Goal: Information Seeking & Learning: Learn about a topic

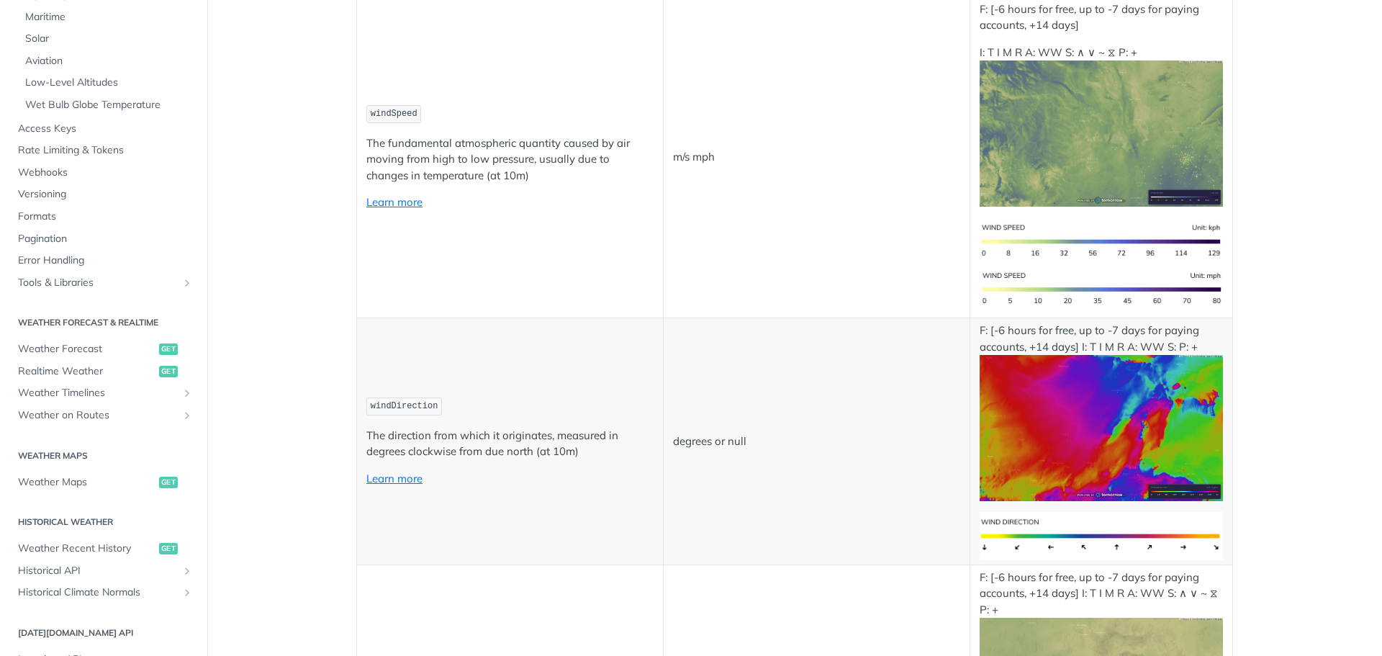
scroll to position [1080, 0]
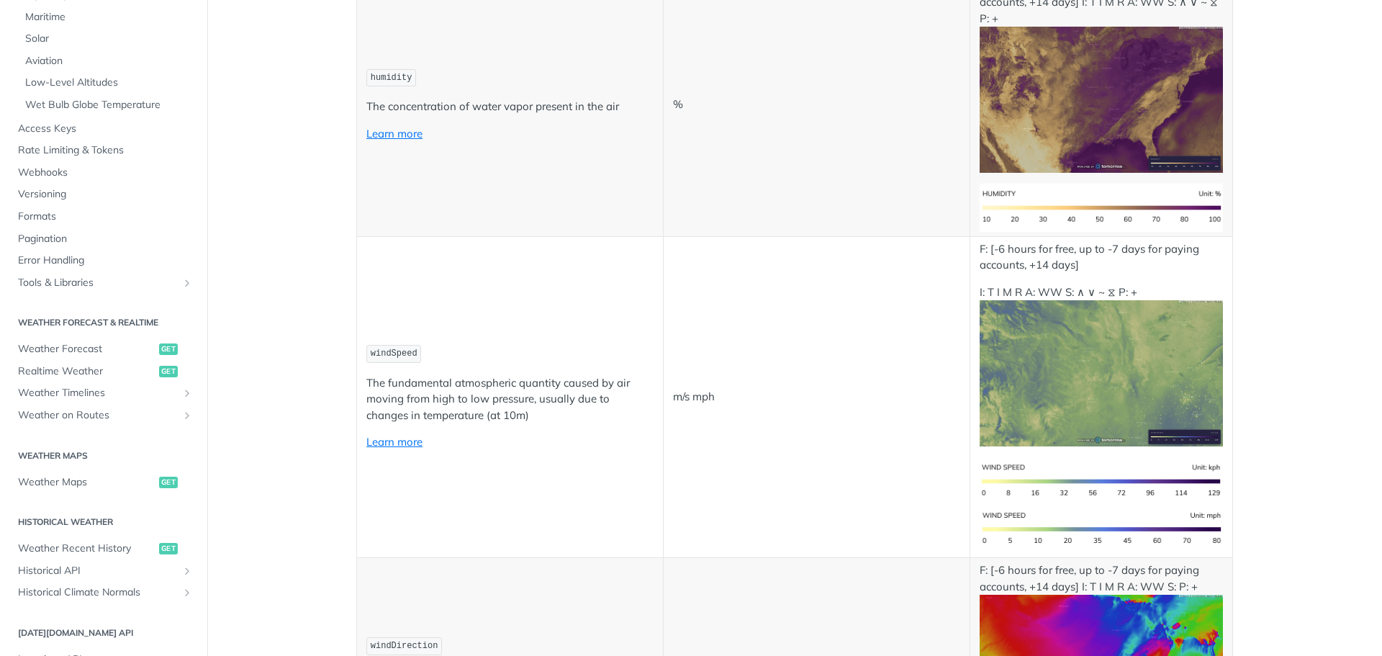
click at [1136, 401] on img "Expand image" at bounding box center [1101, 373] width 243 height 146
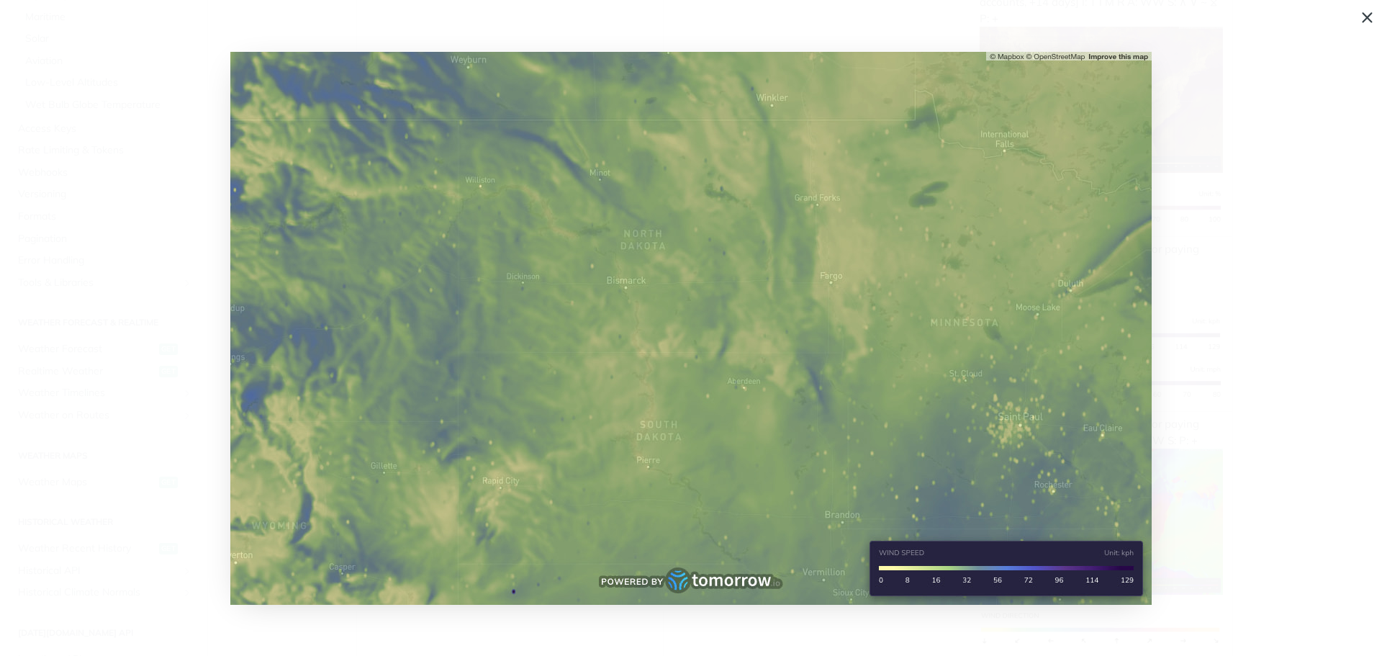
click at [1368, 14] on span "Collapse image" at bounding box center [691, 328] width 1382 height 656
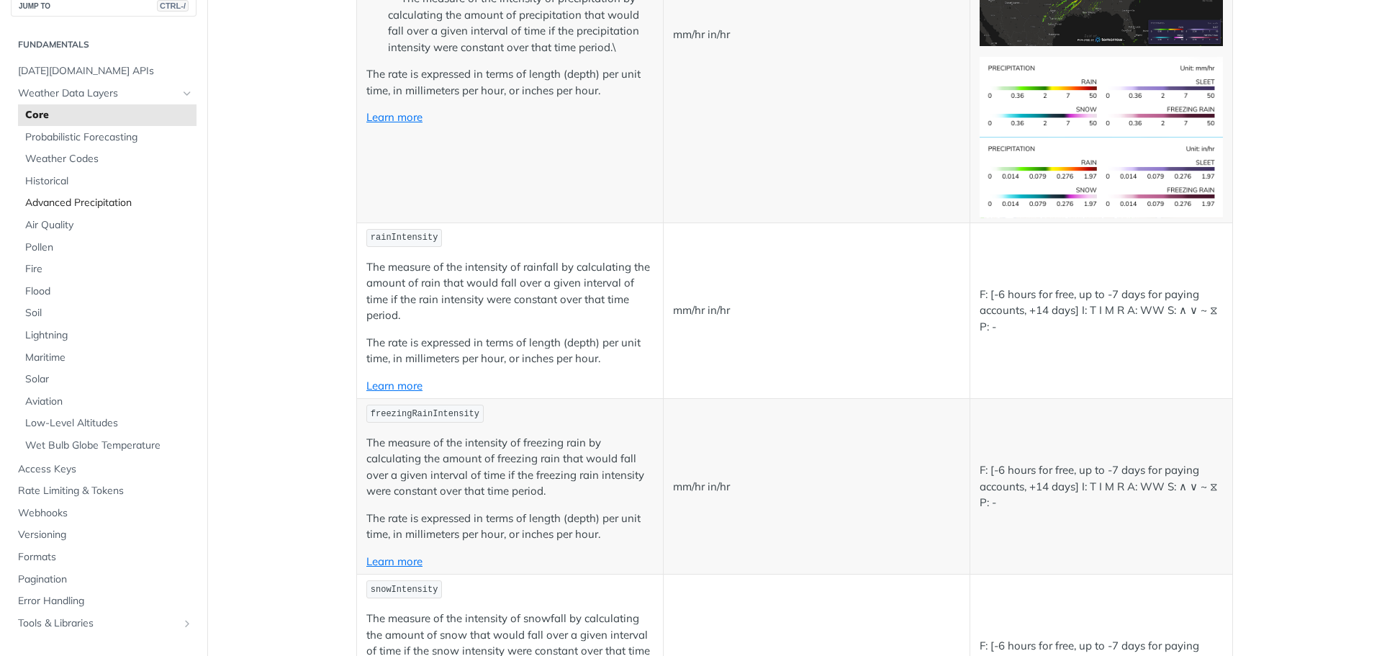
scroll to position [0, 0]
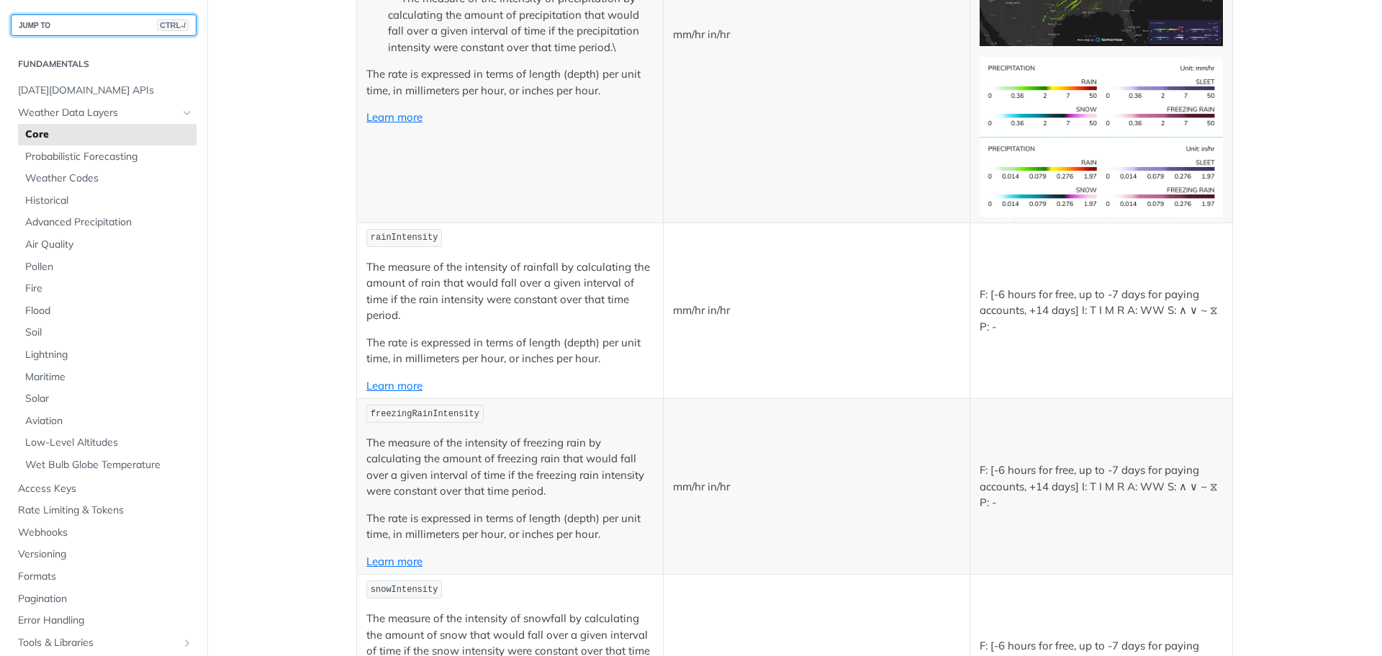
click at [65, 17] on button "JUMP TO CTRL-/" at bounding box center [104, 25] width 186 height 22
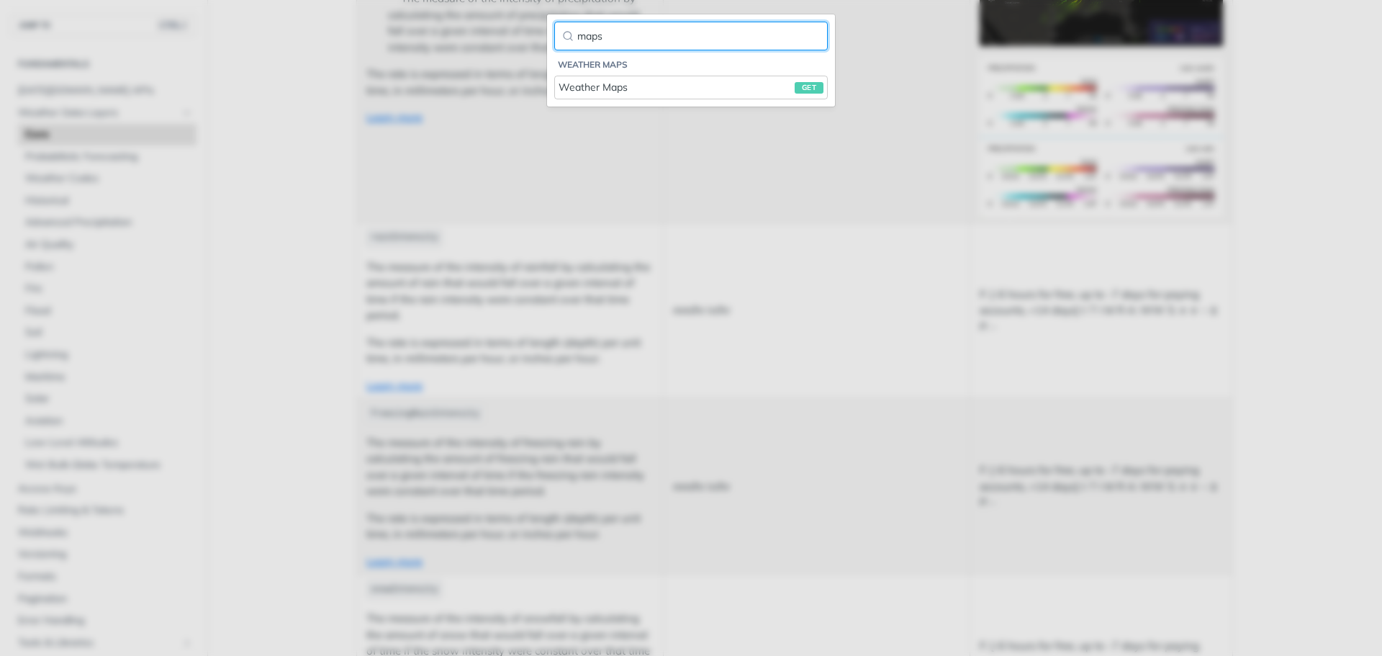
type input "maps"
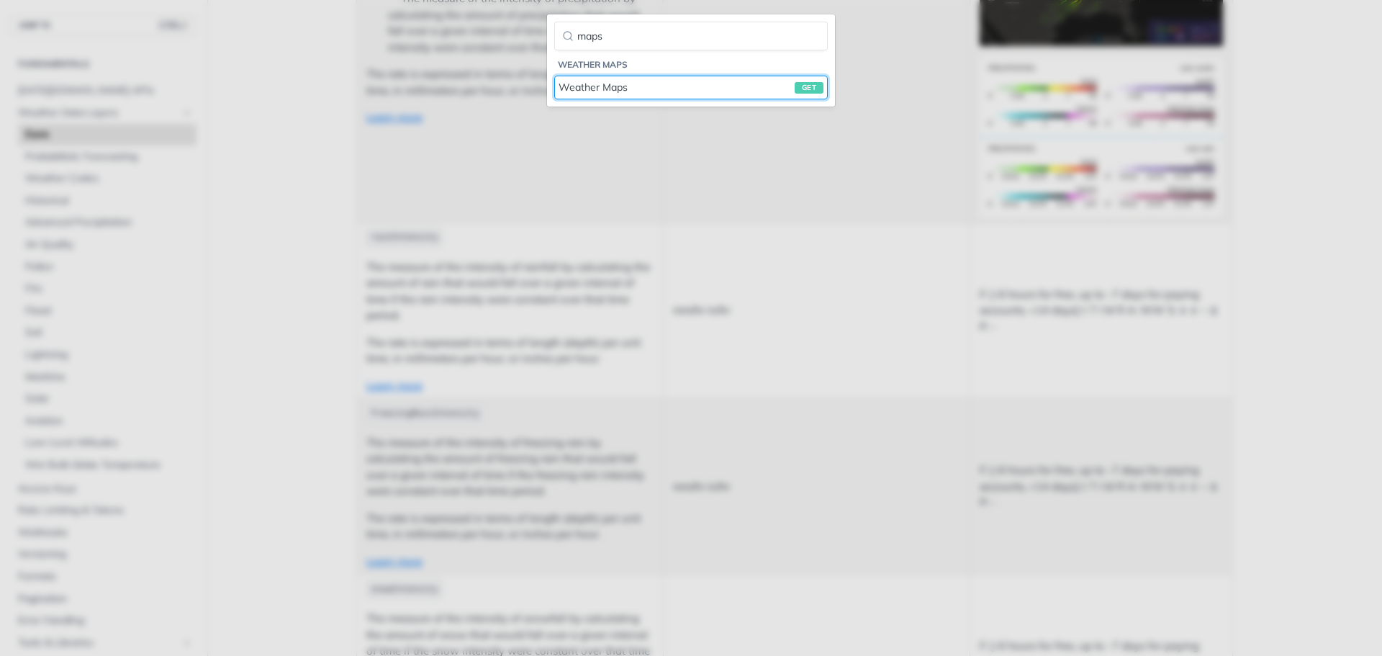
click at [600, 92] on div "Weather Maps get" at bounding box center [691, 87] width 265 height 15
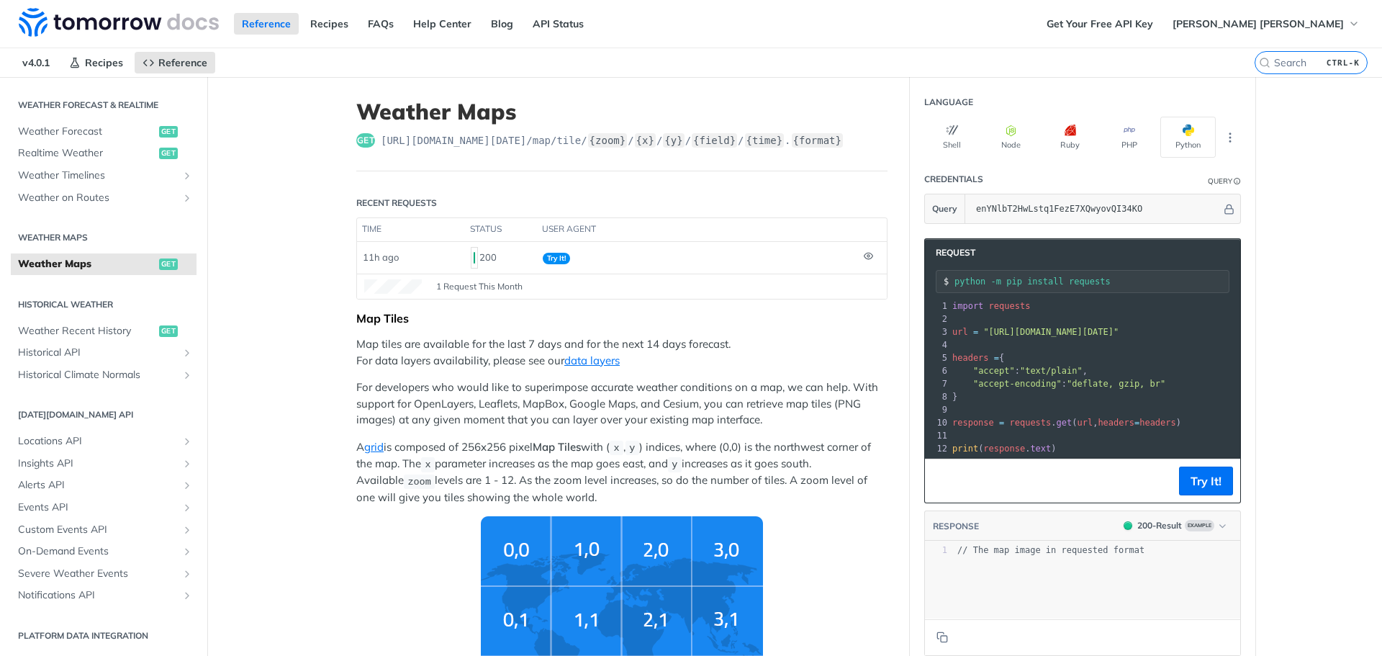
click at [1121, 340] on pre "​" at bounding box center [1236, 344] width 575 height 13
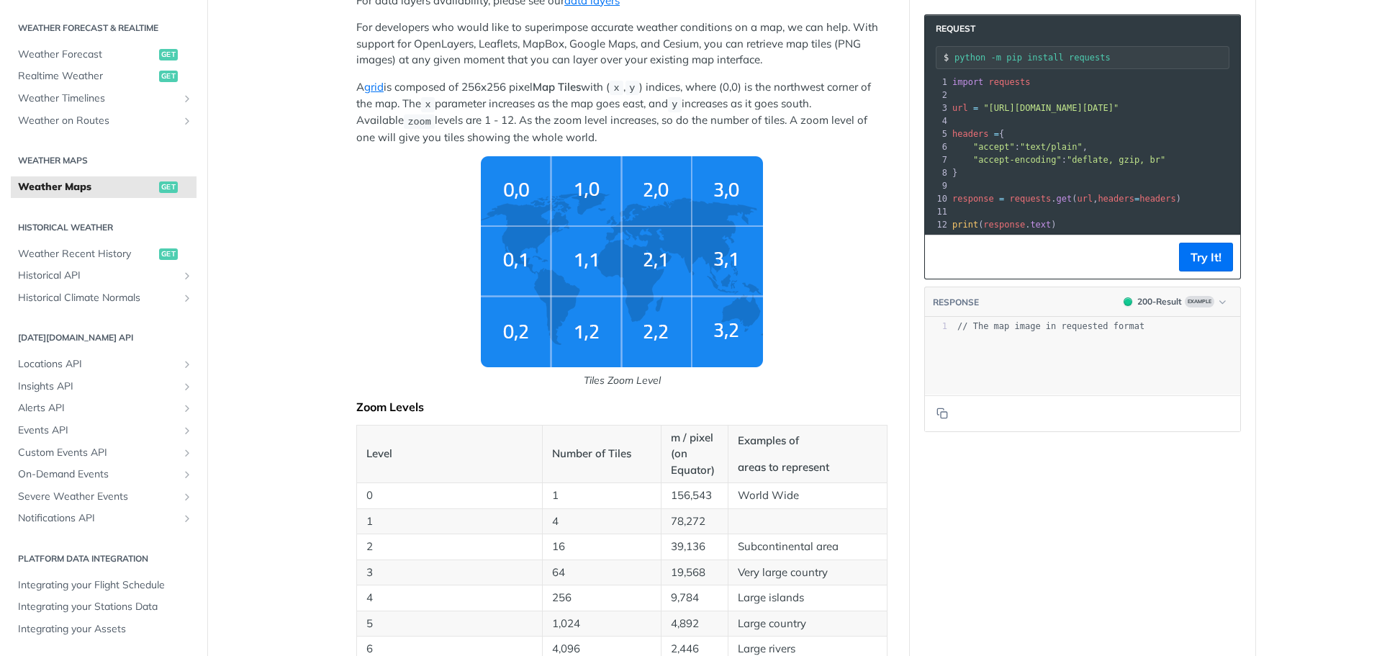
scroll to position [120, 0]
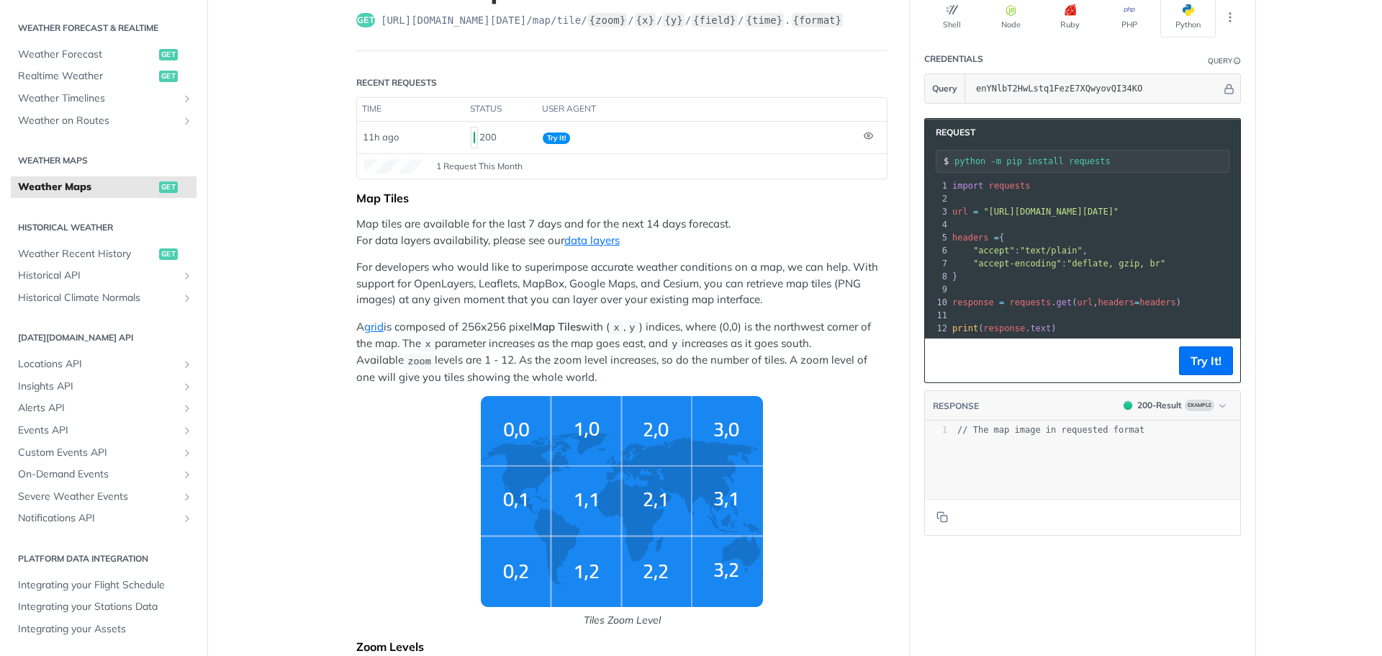
click at [1093, 227] on pre "​" at bounding box center [1236, 224] width 575 height 13
click at [1225, 89] on icon "Hide" at bounding box center [1229, 88] width 8 height 9
click at [1224, 89] on icon "Show" at bounding box center [1228, 88] width 9 height 10
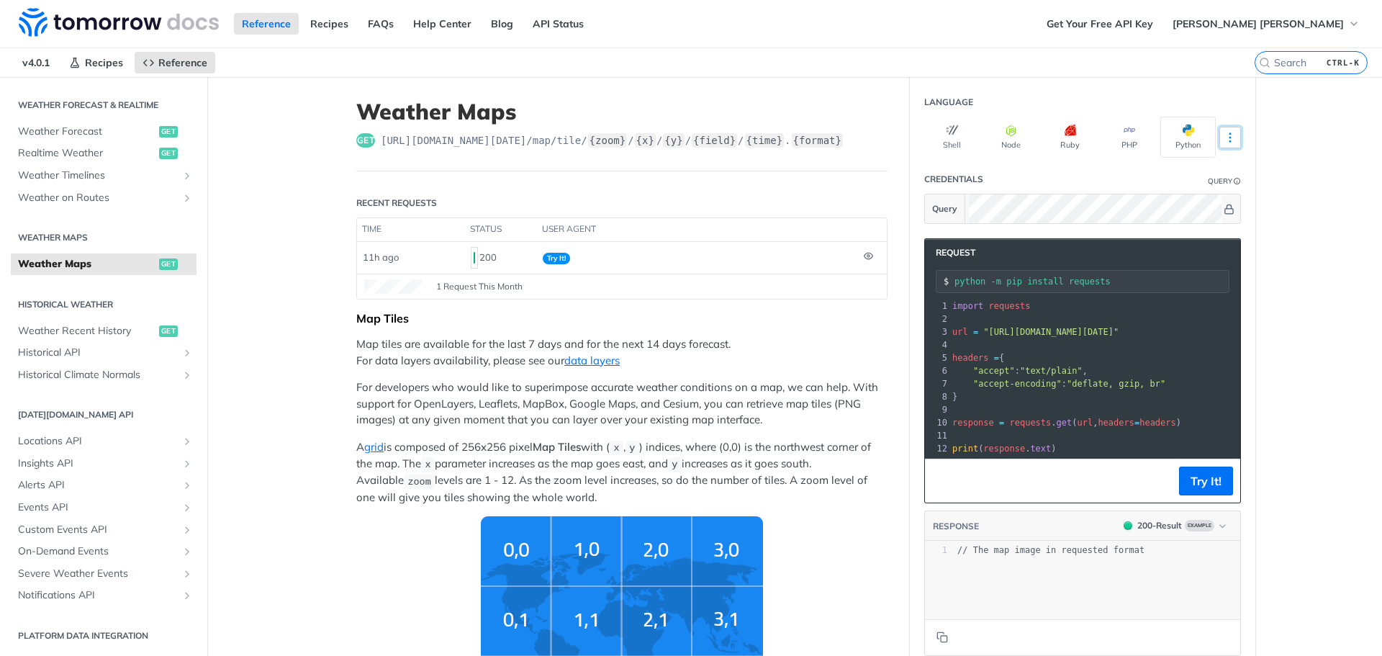
click at [1224, 137] on icon "More ellipsis" at bounding box center [1230, 137] width 13 height 13
